Goal: Information Seeking & Learning: Compare options

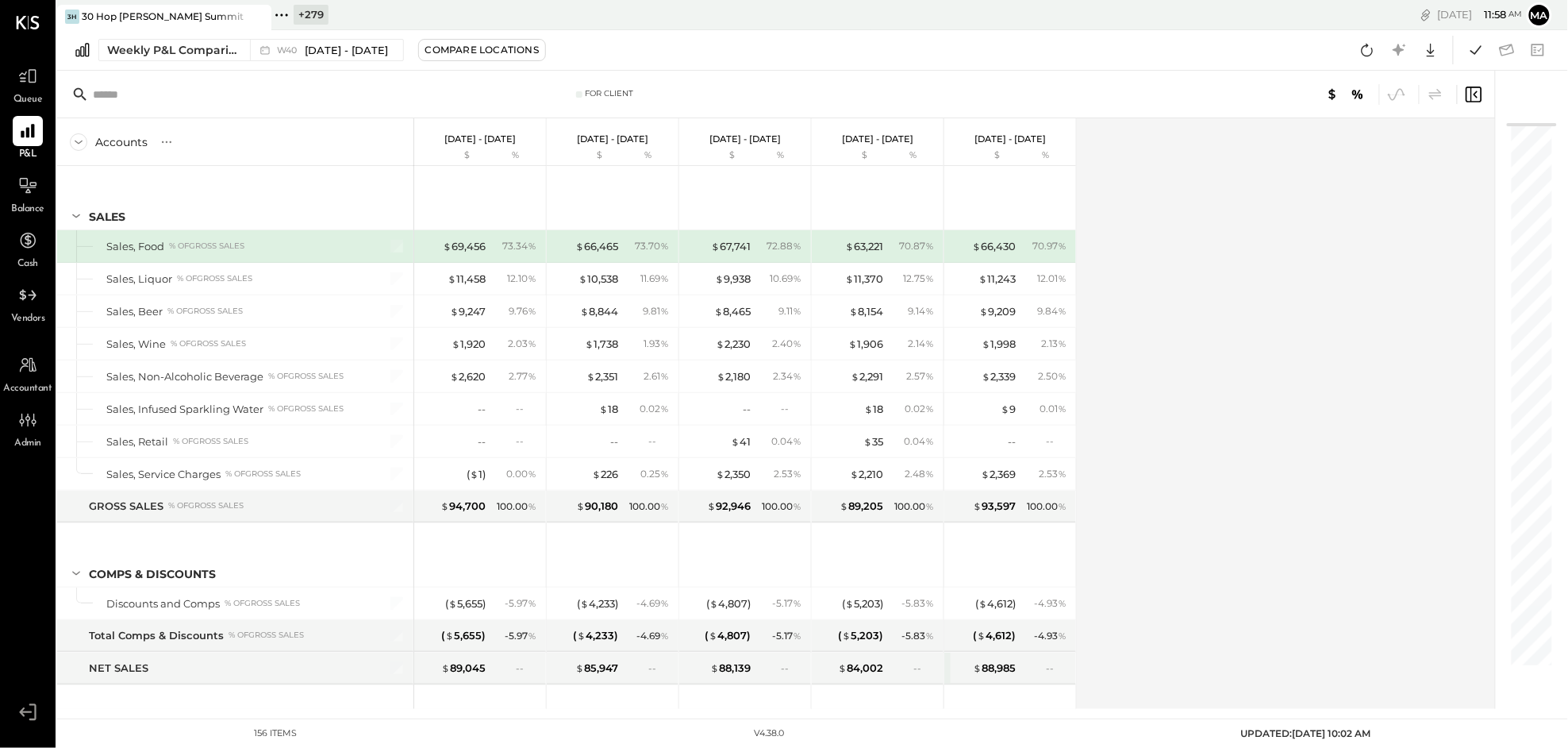
click at [285, 11] on icon at bounding box center [281, 15] width 21 height 21
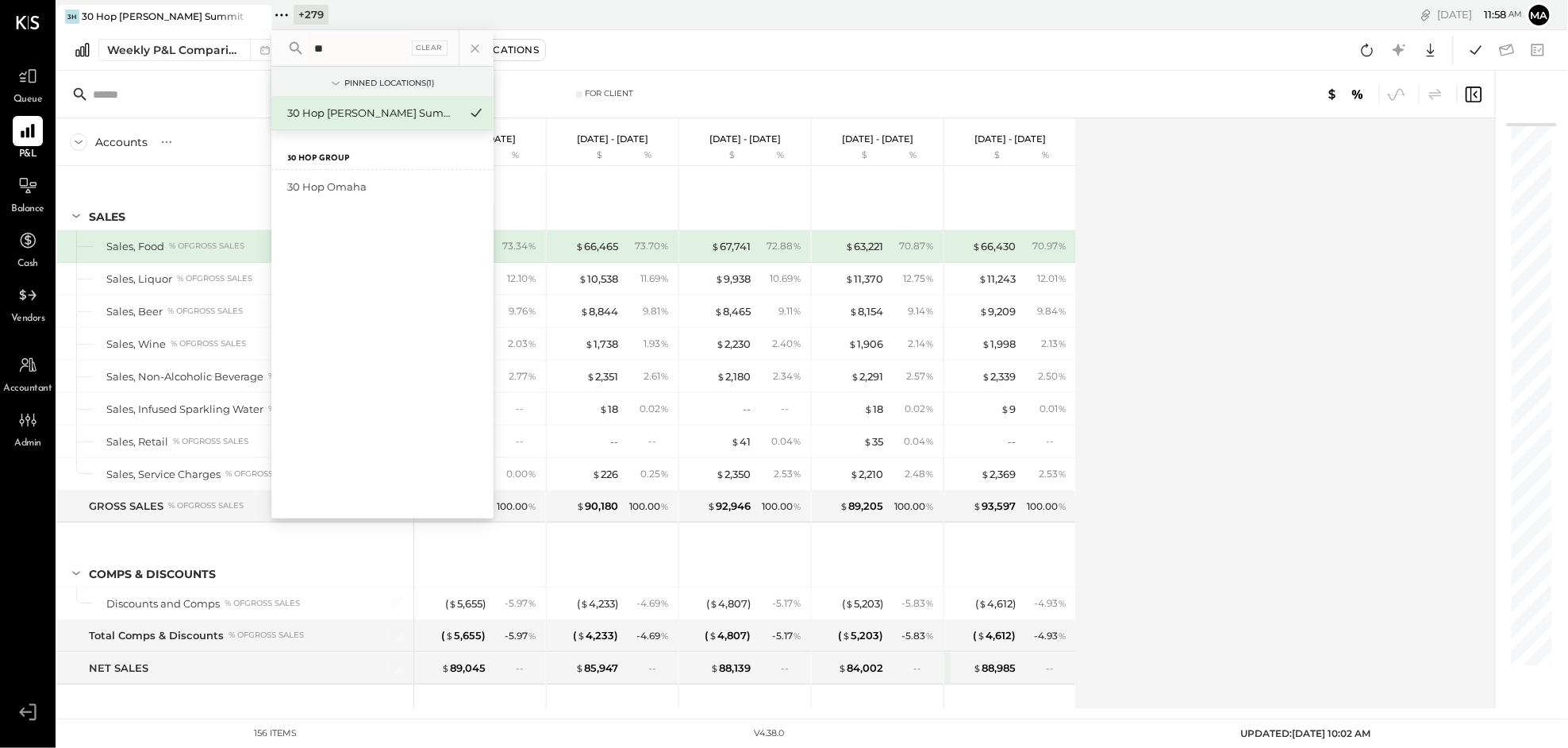
type input "*"
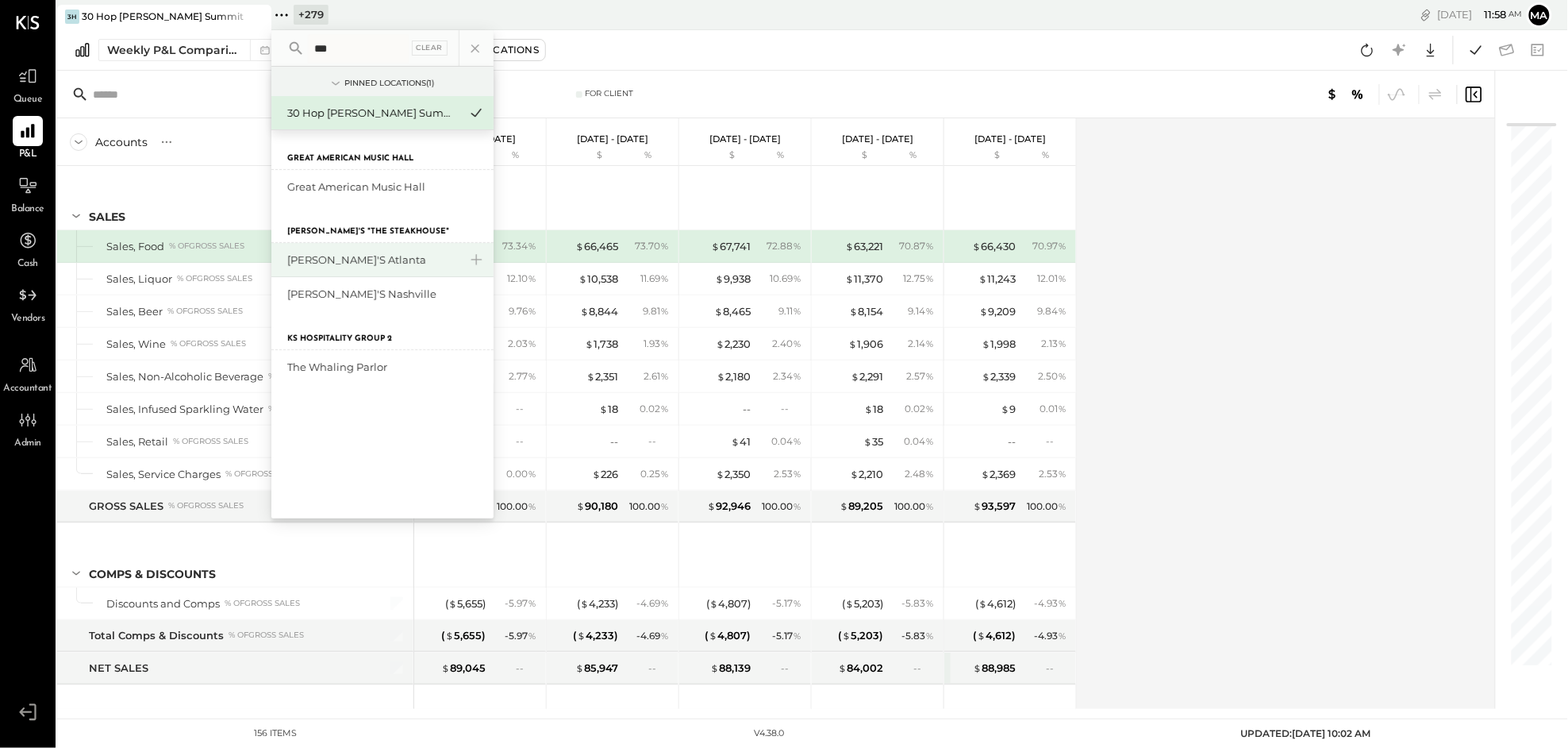
type input "***"
click at [322, 265] on div "[PERSON_NAME]'s Atlanta" at bounding box center [373, 259] width 171 height 15
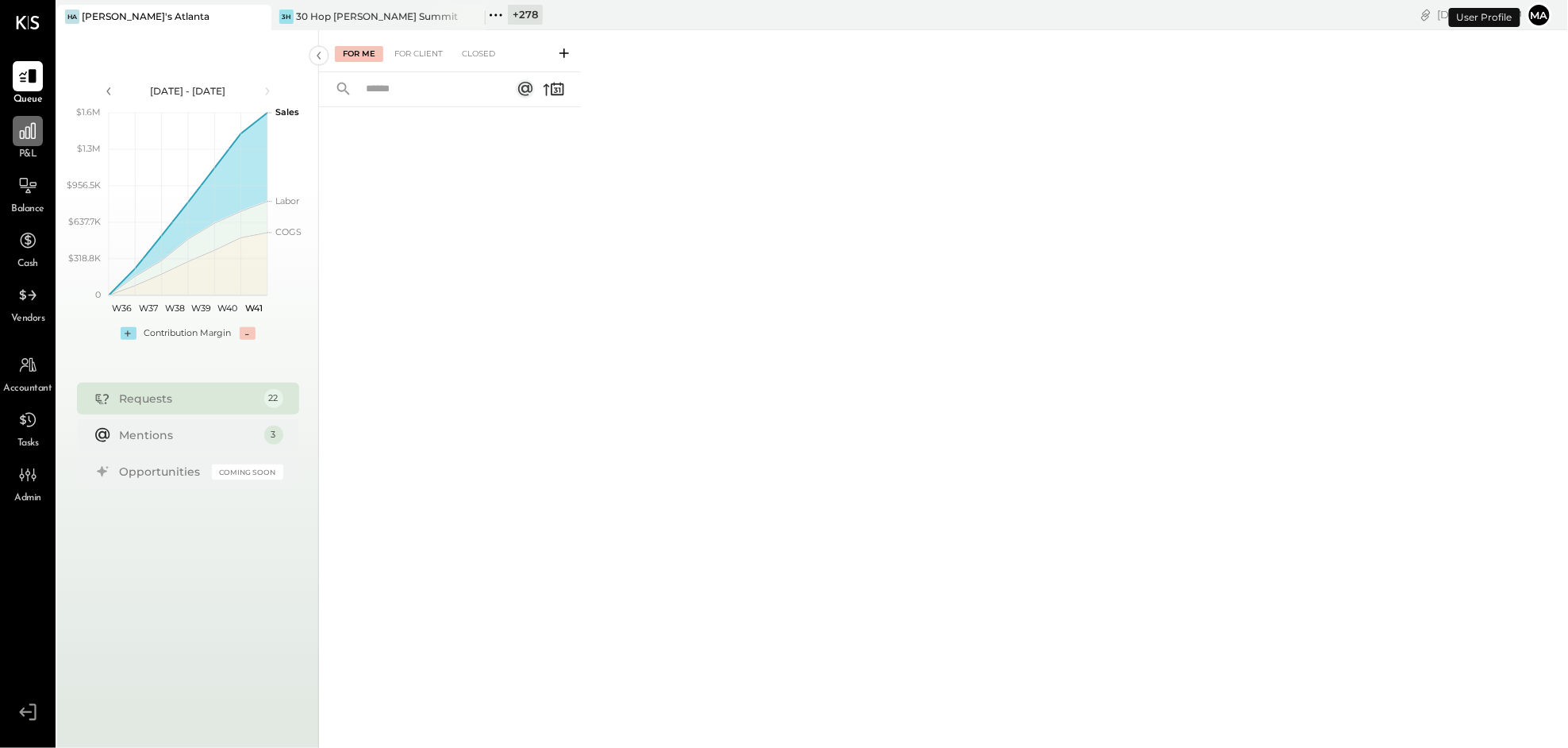
click at [27, 142] on div at bounding box center [28, 131] width 30 height 31
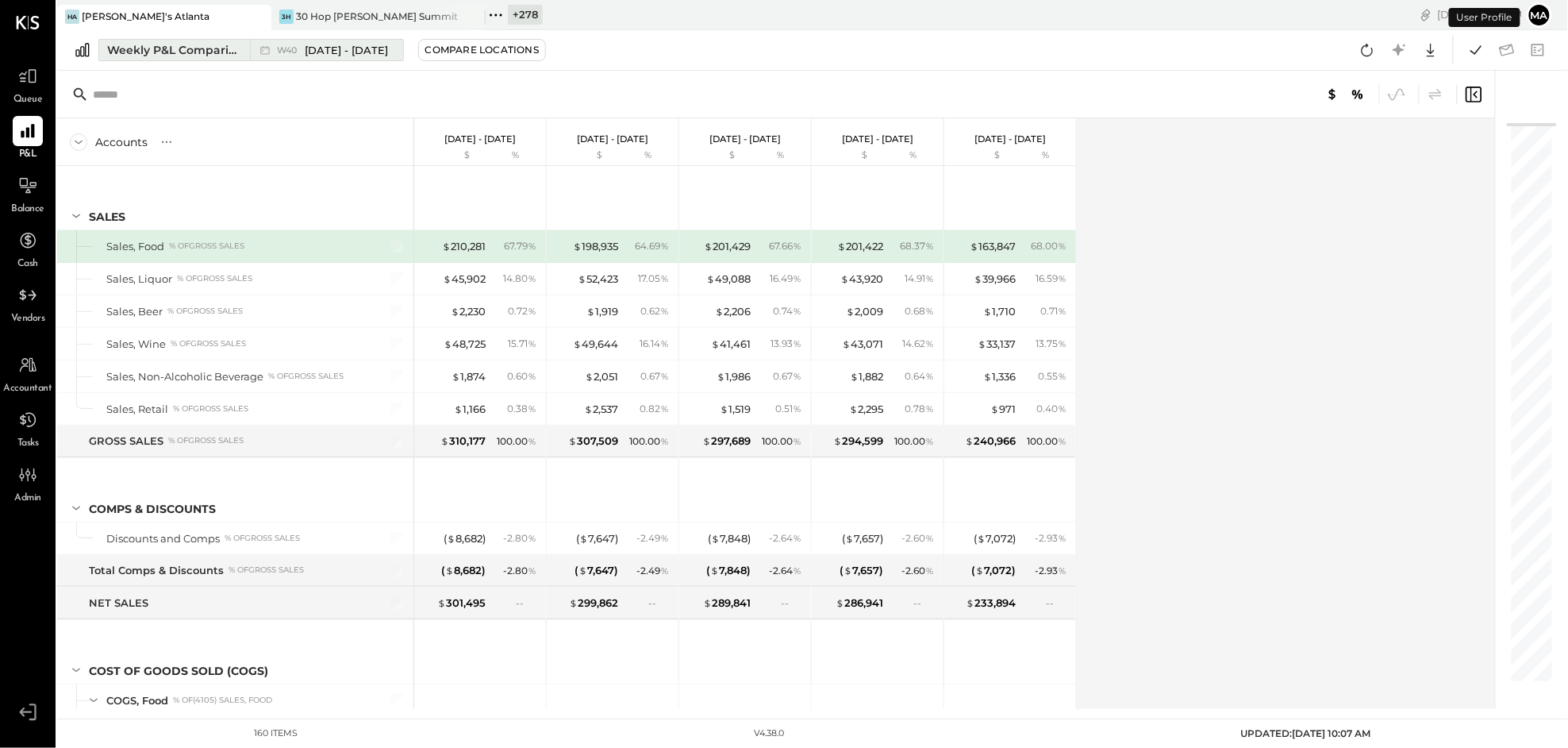
click at [320, 50] on span "[DATE] - [DATE]" at bounding box center [347, 50] width 84 height 15
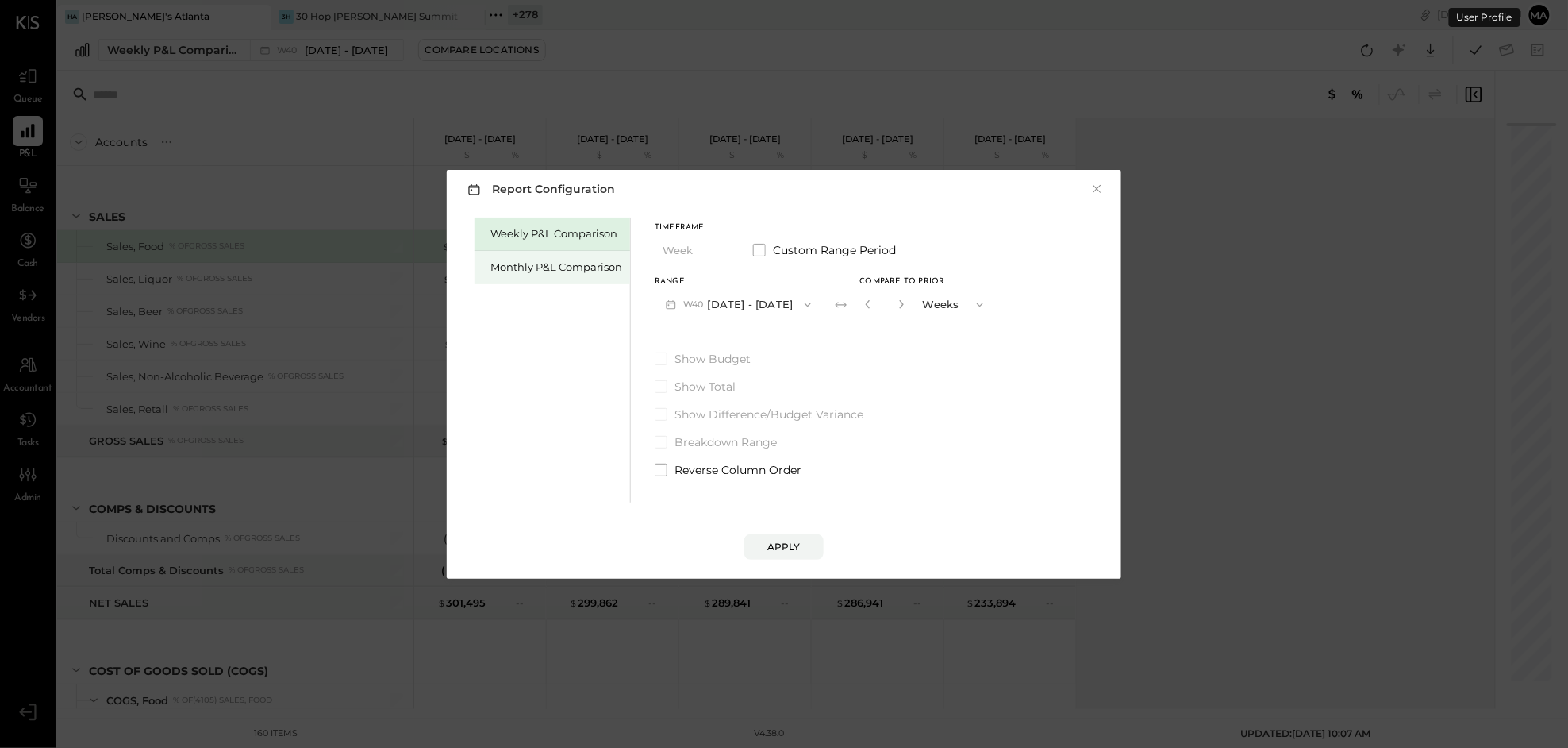
click at [572, 260] on div "Monthly P&L Comparison" at bounding box center [556, 267] width 132 height 15
click at [844, 302] on div "Compare" at bounding box center [870, 308] width 51 height 14
click at [894, 305] on icon "button" at bounding box center [899, 304] width 10 height 10
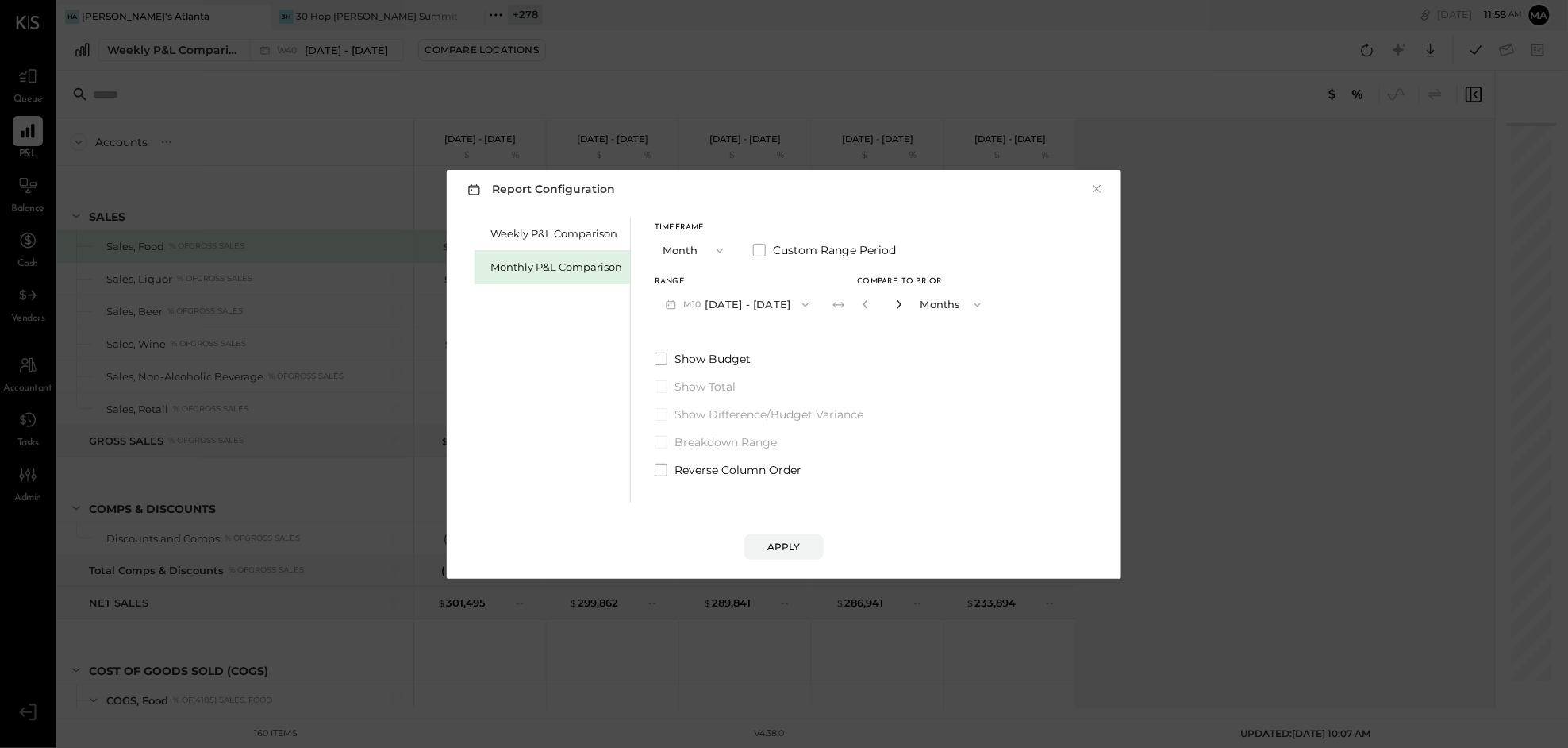
click at [894, 305] on icon "button" at bounding box center [899, 304] width 10 height 10
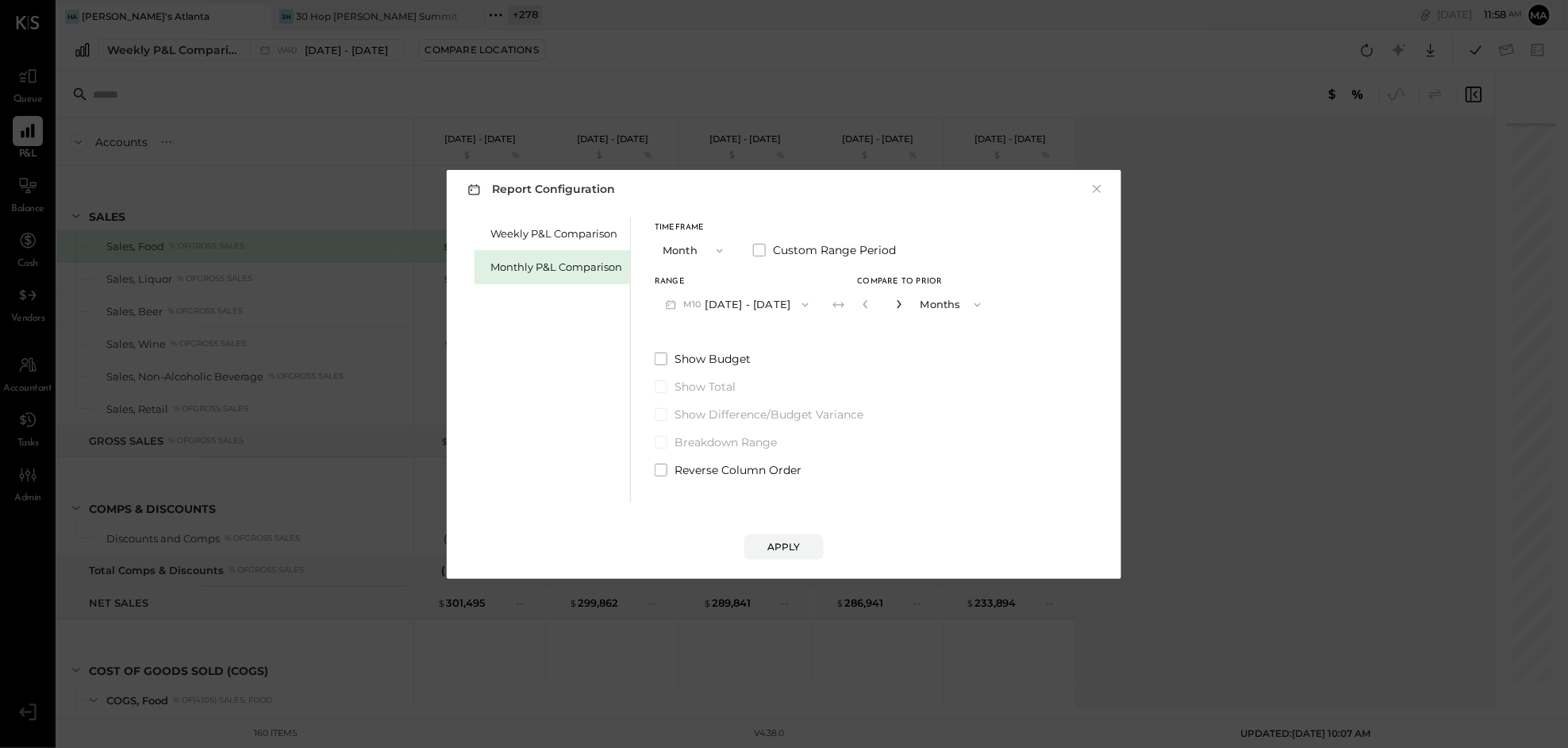
type input "*"
click at [785, 544] on div "Apply" at bounding box center [784, 546] width 33 height 14
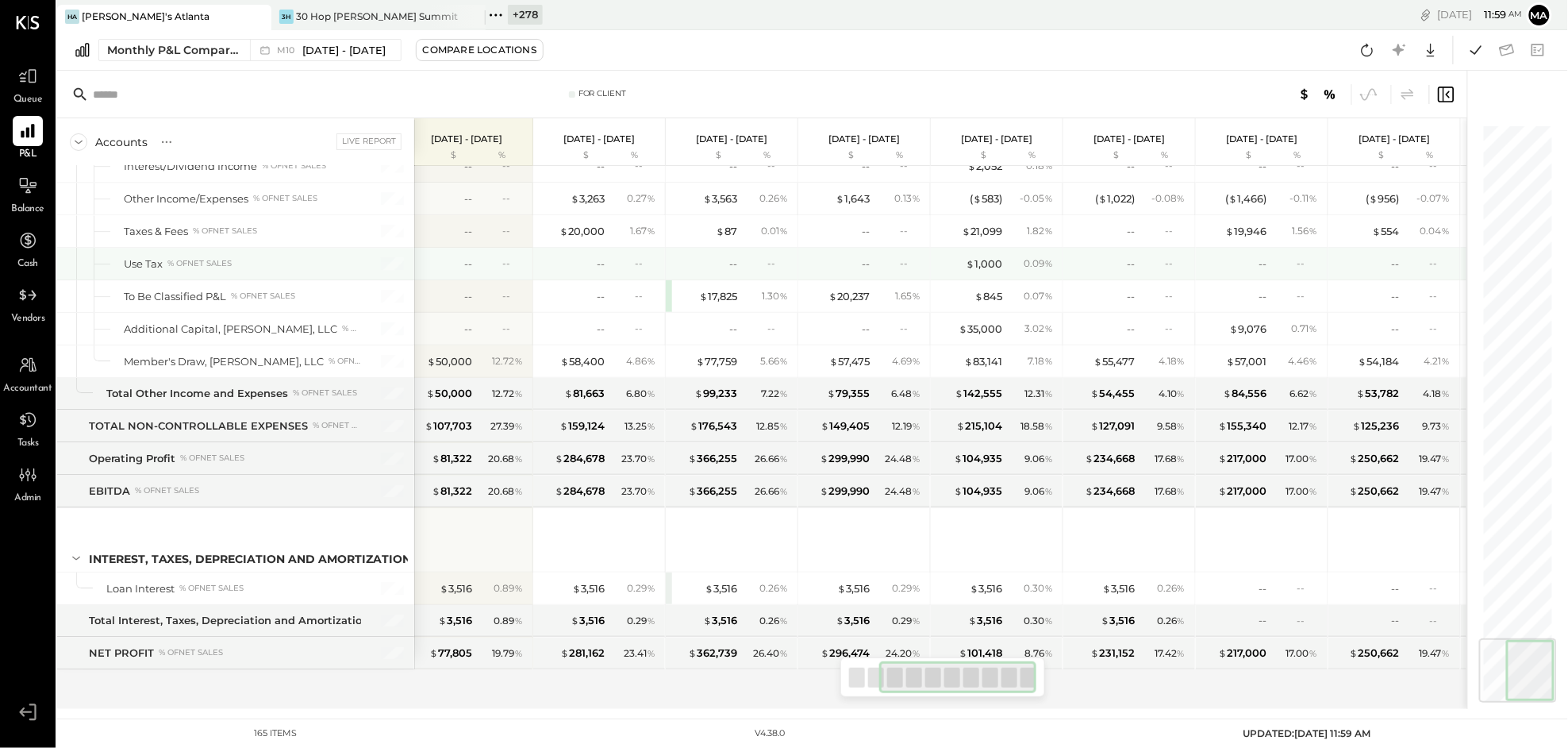
scroll to position [0, 231]
